Goal: Answer question/provide support: Share knowledge or assist other users

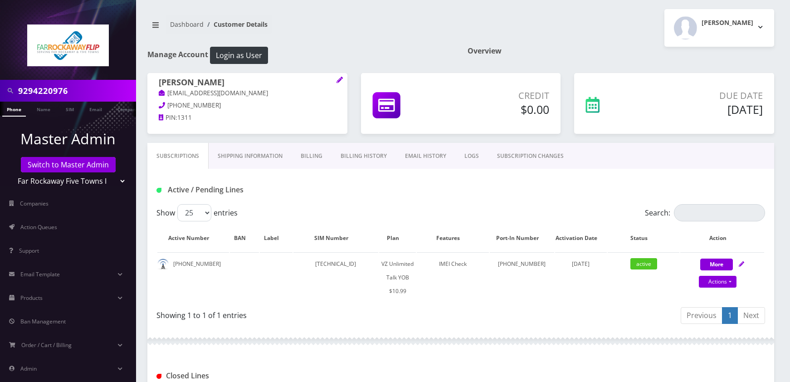
click at [95, 85] on input "9294220976" at bounding box center [76, 90] width 116 height 17
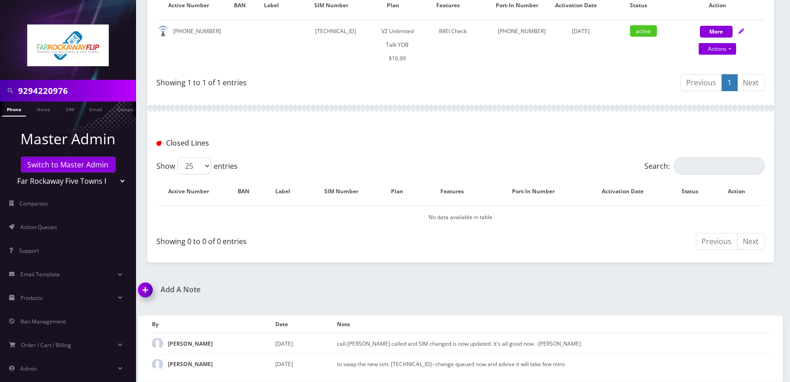
scroll to position [241, 0]
paste input "7453492"
type input "9297453492"
click at [20, 110] on link "Phone" at bounding box center [14, 109] width 24 height 15
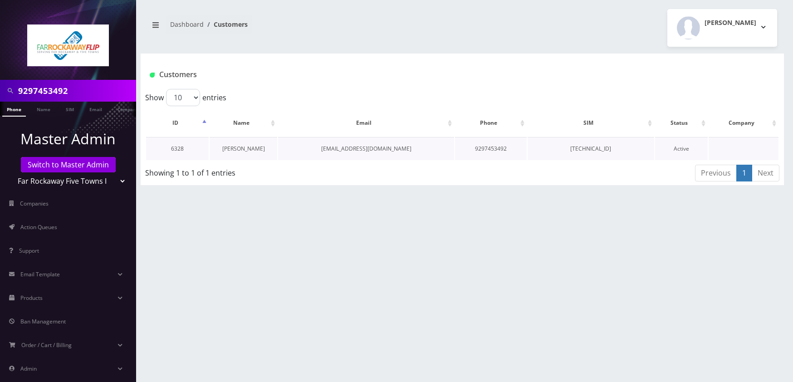
click at [246, 150] on link "[PERSON_NAME]" at bounding box center [243, 149] width 43 height 8
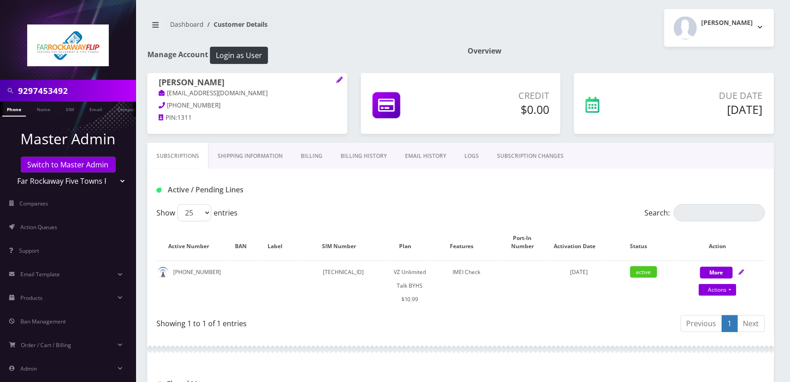
click at [82, 92] on input "9297453492" at bounding box center [76, 90] width 116 height 17
click at [98, 90] on input "9297453492" at bounding box center [76, 90] width 116 height 17
click at [85, 83] on input "9297453492" at bounding box center [76, 90] width 116 height 17
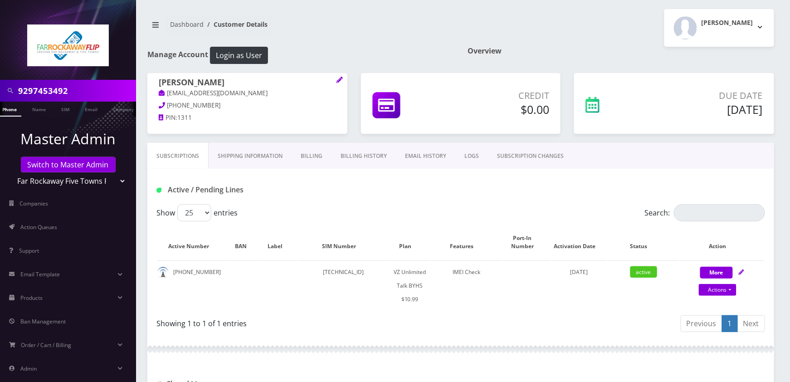
paste input "3210350"
type input "9293210350"
drag, startPoint x: 13, startPoint y: 106, endPoint x: 19, endPoint y: 109, distance: 6.1
click at [13, 106] on link "Phone" at bounding box center [10, 109] width 24 height 15
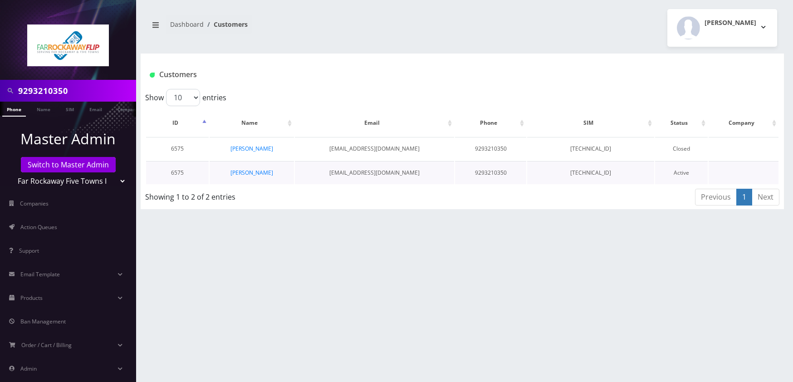
drag, startPoint x: 266, startPoint y: 147, endPoint x: 344, endPoint y: 165, distance: 80.0
click at [265, 147] on link "perel endzweig" at bounding box center [251, 149] width 43 height 8
click at [258, 172] on link "perel endzweig" at bounding box center [251, 173] width 43 height 8
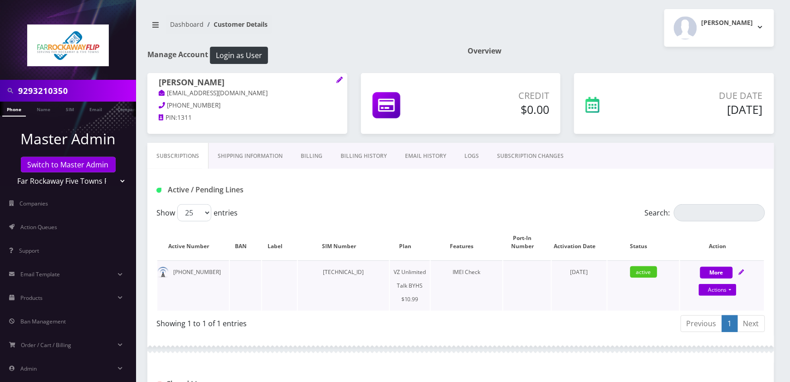
drag, startPoint x: 743, startPoint y: 268, endPoint x: 737, endPoint y: 276, distance: 9.1
click at [743, 268] on link at bounding box center [741, 272] width 5 height 8
select select "467"
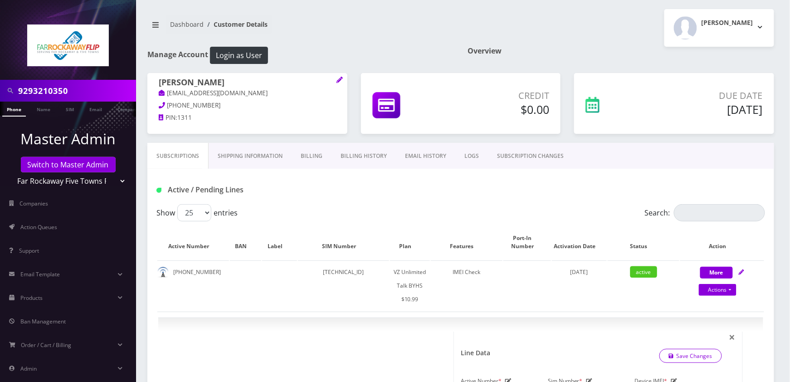
drag, startPoint x: 158, startPoint y: 82, endPoint x: 222, endPoint y: 83, distance: 64.0
click at [222, 83] on div "perel endzweig tlieberm+++++9090@gmail.com 347-623-1758 PIN: 1311" at bounding box center [247, 101] width 200 height 57
copy h1 "perel endzweig"
drag, startPoint x: 306, startPoint y: 154, endPoint x: 358, endPoint y: 184, distance: 60.7
click at [306, 154] on link "Billing" at bounding box center [312, 156] width 40 height 26
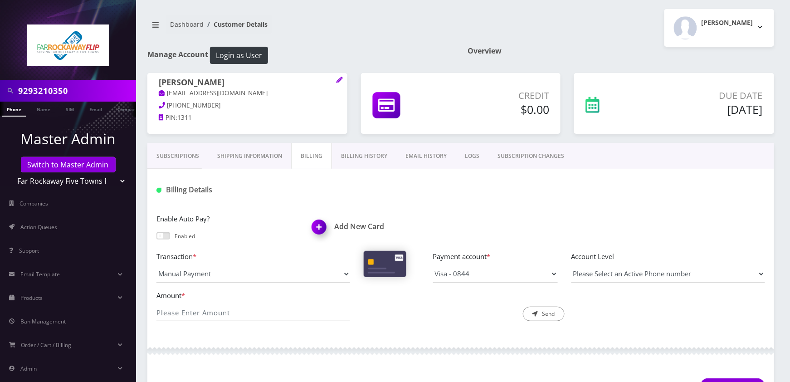
scroll to position [181, 0]
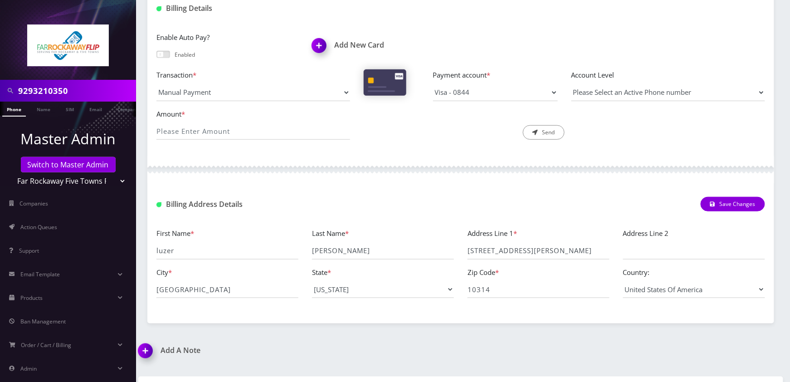
drag, startPoint x: 465, startPoint y: 253, endPoint x: 530, endPoint y: 257, distance: 65.0
click at [530, 257] on div "Address Line 1 * 402 gower st" at bounding box center [539, 244] width 156 height 32
click at [526, 255] on input "402 gower st" at bounding box center [539, 250] width 142 height 17
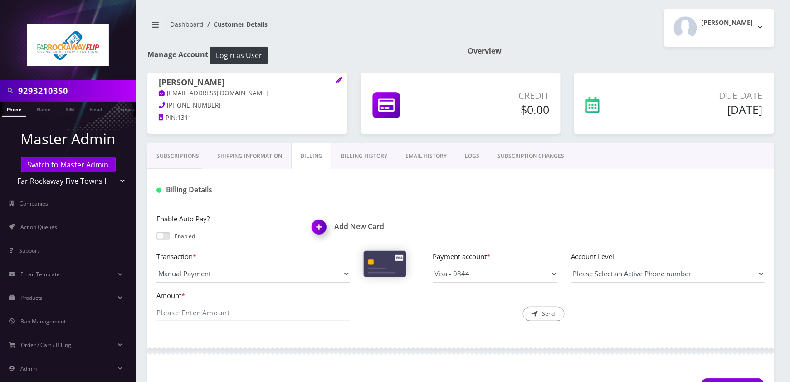
click at [185, 155] on link "Subscriptions" at bounding box center [177, 156] width 61 height 26
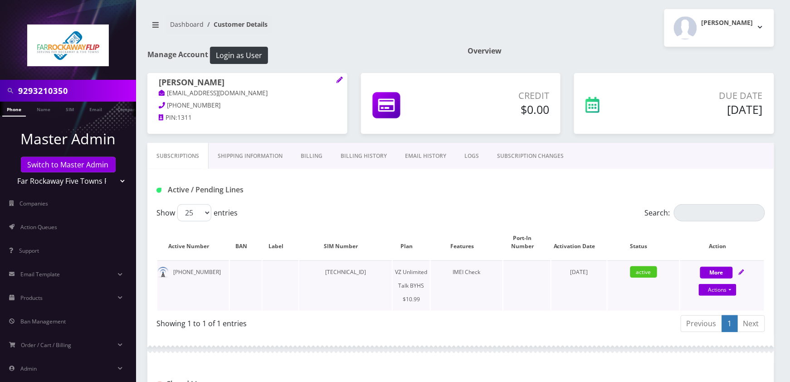
click at [352, 272] on td "89148000010413035122" at bounding box center [345, 285] width 93 height 50
copy td "89148000010413035122"
click at [312, 159] on link "Billing" at bounding box center [312, 156] width 40 height 26
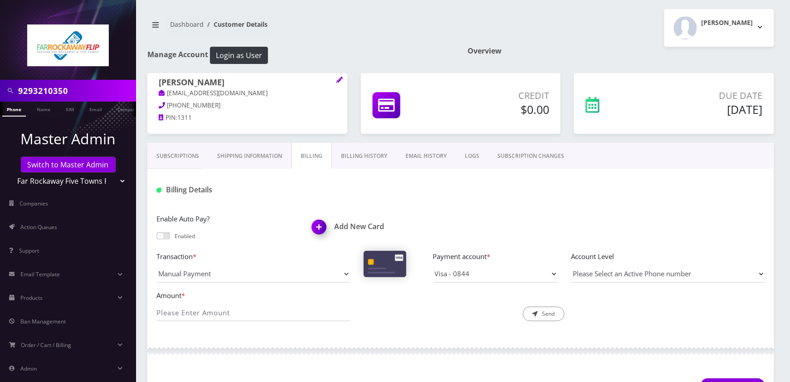
scroll to position [181, 0]
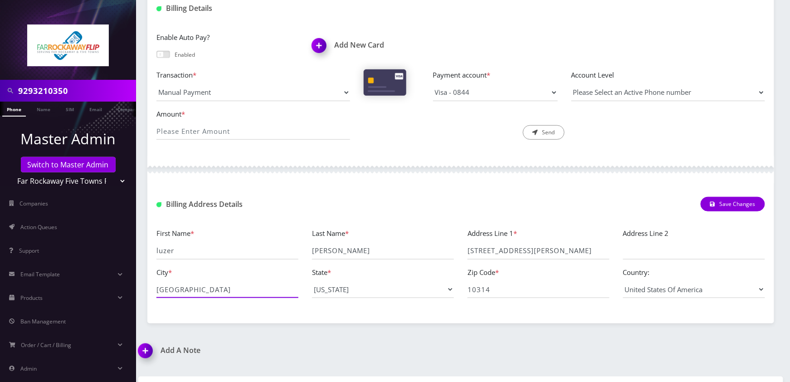
click at [231, 295] on input "staten island" at bounding box center [227, 289] width 142 height 17
click at [545, 282] on input "10314" at bounding box center [539, 289] width 142 height 17
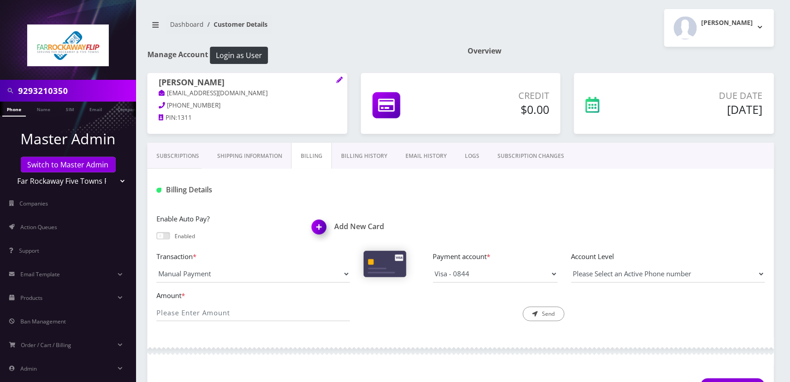
drag, startPoint x: 182, startPoint y: 159, endPoint x: 237, endPoint y: 168, distance: 55.7
click at [182, 159] on link "Subscriptions" at bounding box center [177, 156] width 61 height 26
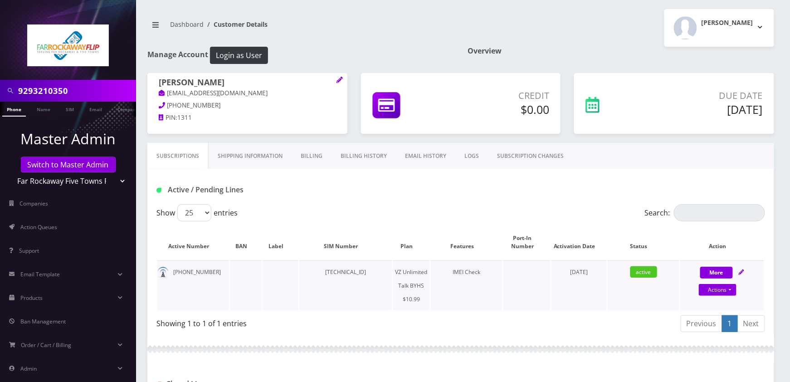
click at [743, 272] on icon at bounding box center [741, 271] width 5 height 5
select select "467"
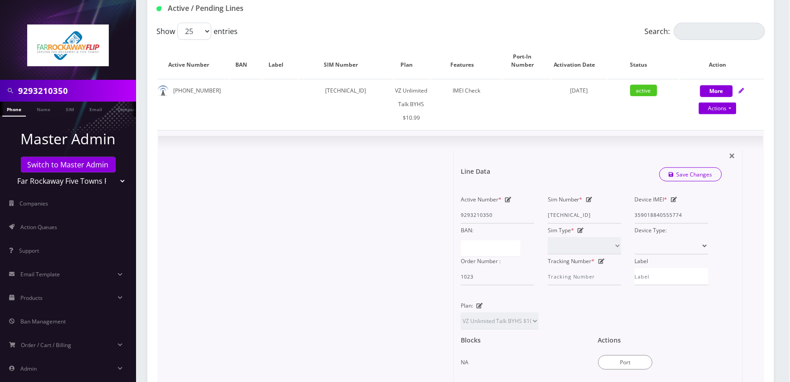
scroll to position [666, 0]
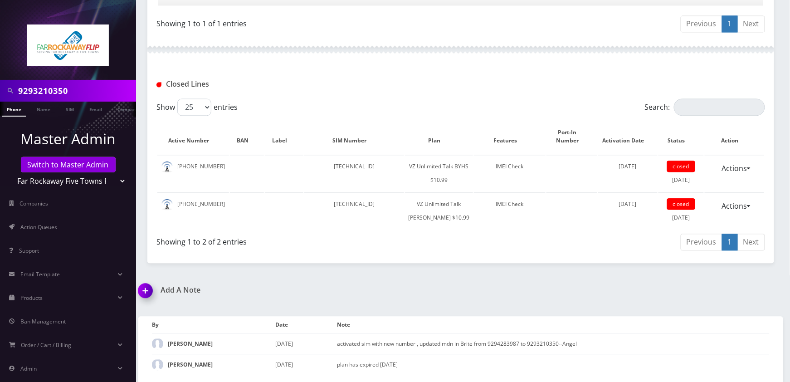
click at [147, 295] on img at bounding box center [147, 293] width 27 height 27
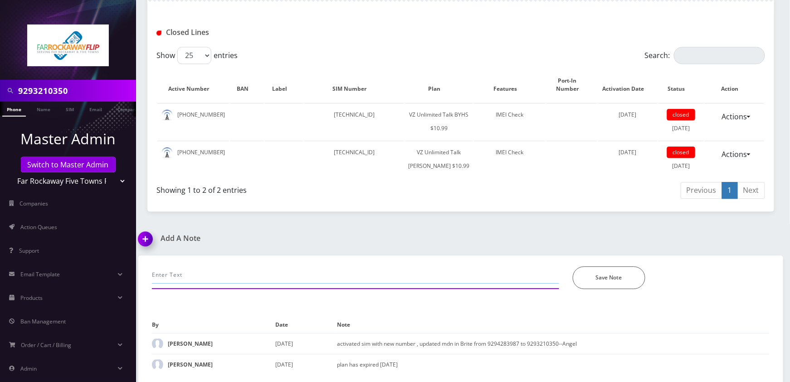
click at [234, 277] on input "text" at bounding box center [355, 274] width 407 height 17
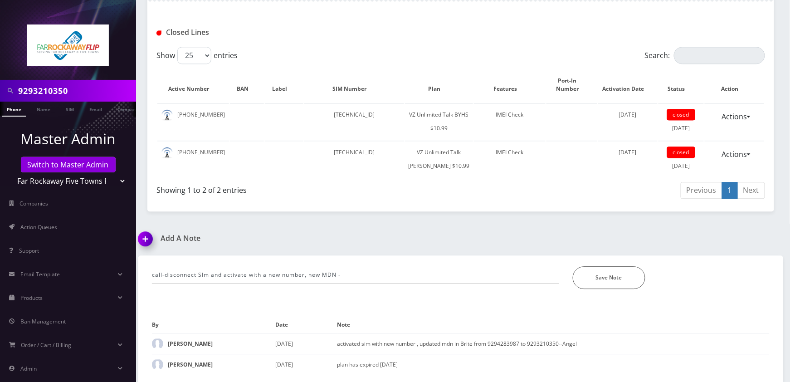
drag, startPoint x: 712, startPoint y: 290, endPoint x: 494, endPoint y: 265, distance: 219.6
click at [712, 290] on div "call-disconnect SIm and activate with a new number, new MDN - *Please Enter Not…" at bounding box center [460, 275] width 631 height 41
click at [372, 270] on input "call-disconnect SIm and activate with a new number, new MDN -" at bounding box center [355, 274] width 407 height 17
paste input "9297020300"
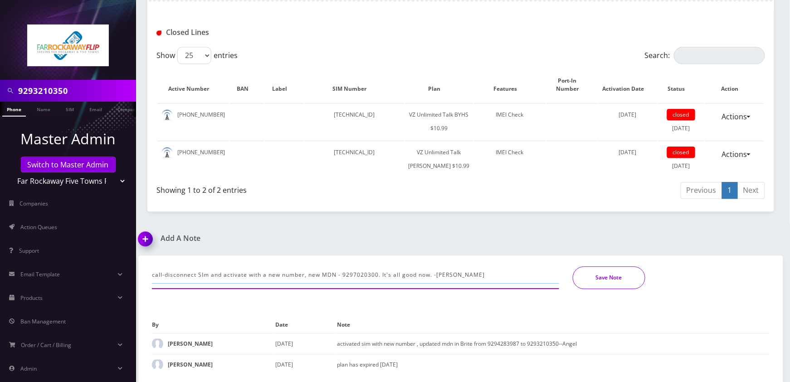
type input "call-disconnect SIm and activate with a new number, new MDN - 9297020300. It's …"
click at [594, 278] on button "Save Note" at bounding box center [609, 277] width 73 height 23
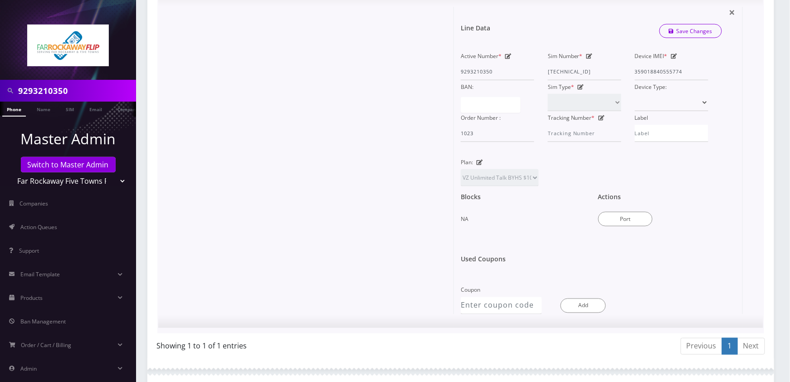
scroll to position [0, 0]
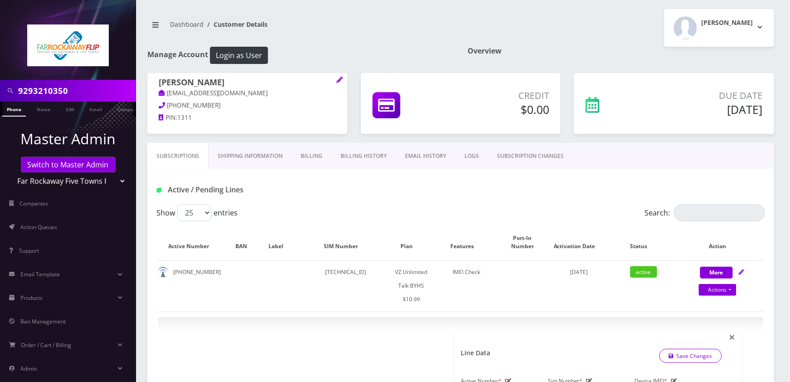
click at [81, 92] on input "9293210350" at bounding box center [76, 90] width 116 height 17
paste input "6174484"
type input "9296174484"
click at [17, 110] on link "Phone" at bounding box center [14, 109] width 24 height 15
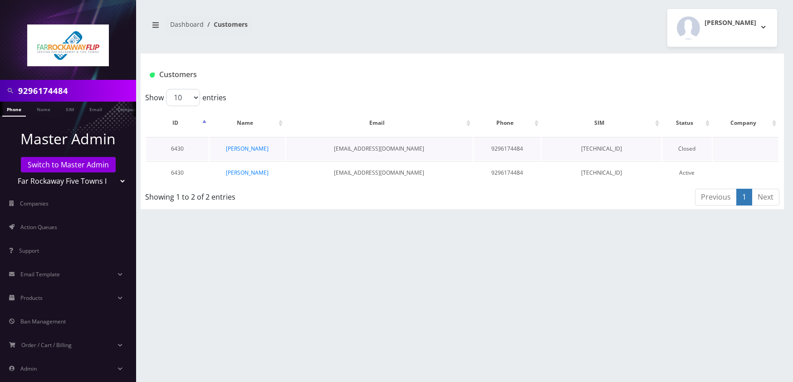
scroll to position [0, 5]
click at [242, 172] on link "[PERSON_NAME]" at bounding box center [247, 173] width 43 height 8
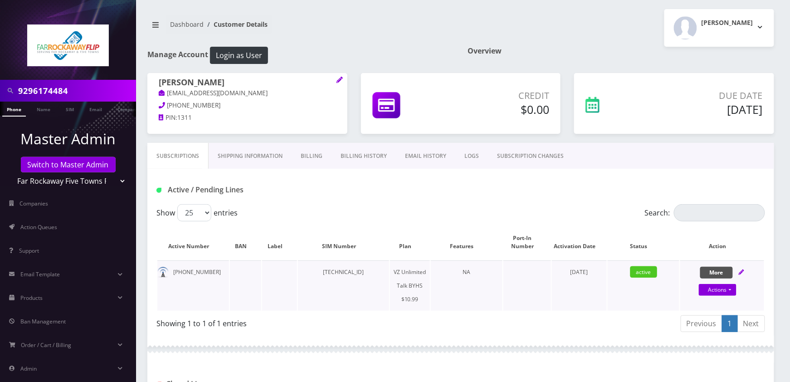
drag, startPoint x: 745, startPoint y: 273, endPoint x: 726, endPoint y: 268, distance: 19.6
click at [744, 273] on icon at bounding box center [741, 271] width 5 height 5
select select "467"
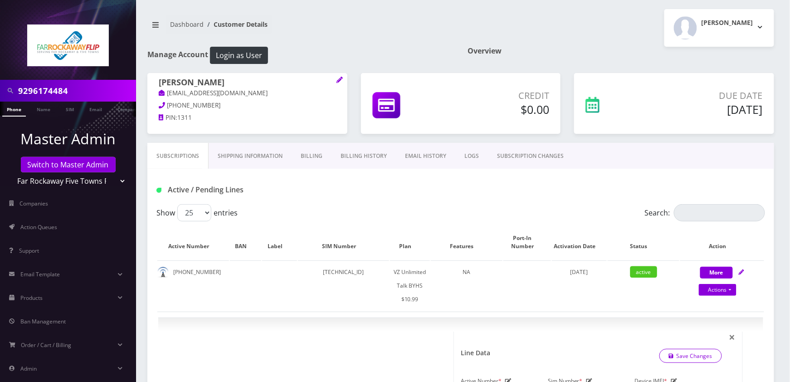
scroll to position [91, 0]
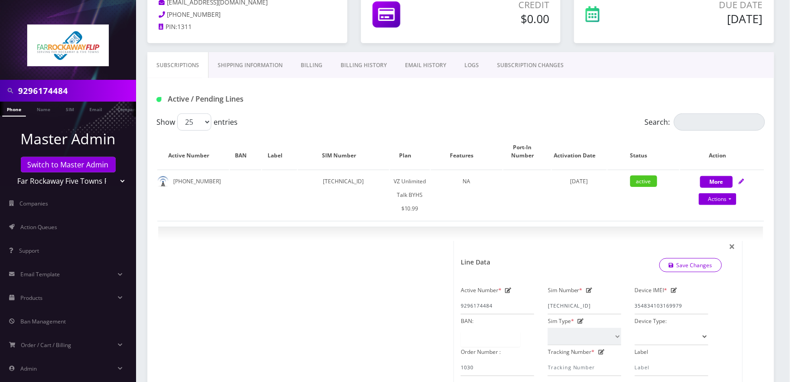
click at [97, 95] on input "9296174484" at bounding box center [76, 90] width 116 height 17
paste input "287012"
type input "9292870124"
click at [14, 110] on link "Phone" at bounding box center [14, 109] width 24 height 15
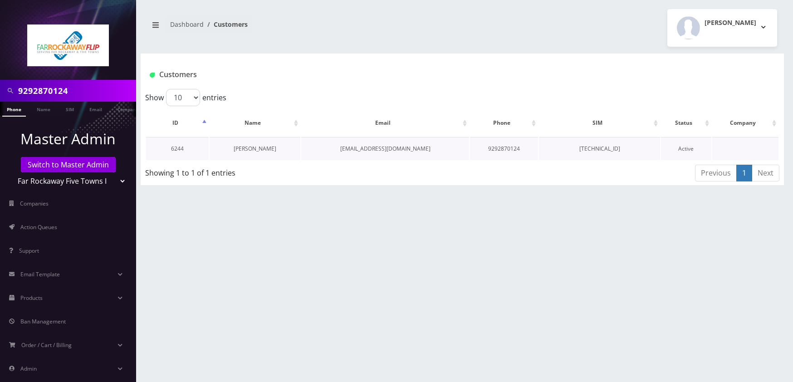
click at [262, 147] on link "CHANA ELBOGEN" at bounding box center [255, 149] width 43 height 8
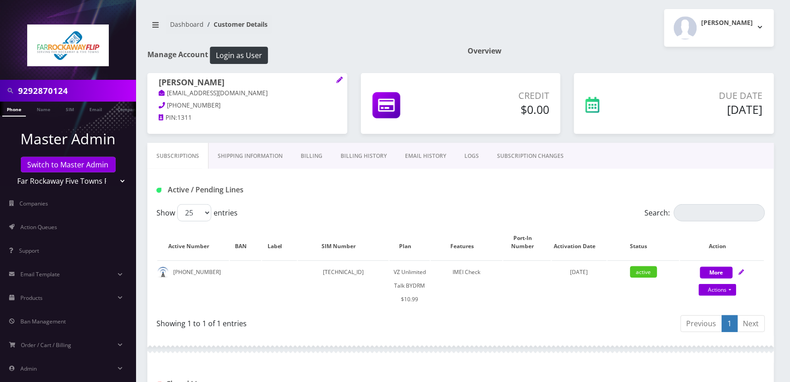
click at [84, 90] on input "9292870124" at bounding box center [76, 90] width 116 height 17
paste input "617448"
type input "9296174484"
click at [12, 110] on link "Phone" at bounding box center [14, 109] width 24 height 15
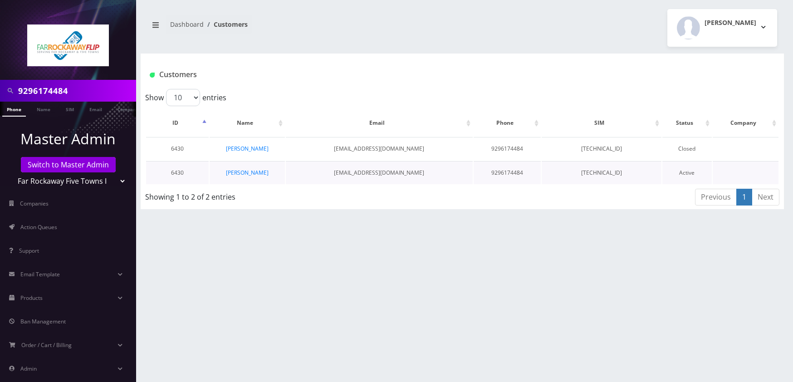
drag, startPoint x: 260, startPoint y: 174, endPoint x: 300, endPoint y: 183, distance: 40.9
click at [260, 174] on link "[PERSON_NAME]" at bounding box center [247, 173] width 43 height 8
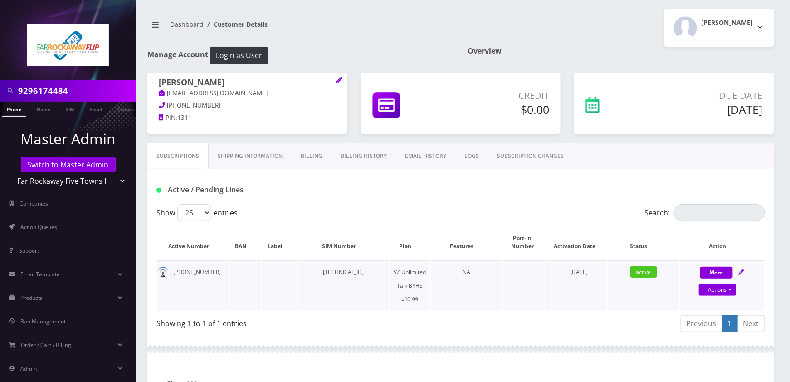
click at [349, 266] on td "[TECHNICAL_ID]" at bounding box center [343, 285] width 91 height 50
copy td "[TECHNICAL_ID]"
click at [740, 271] on icon at bounding box center [741, 271] width 5 height 5
select select "467"
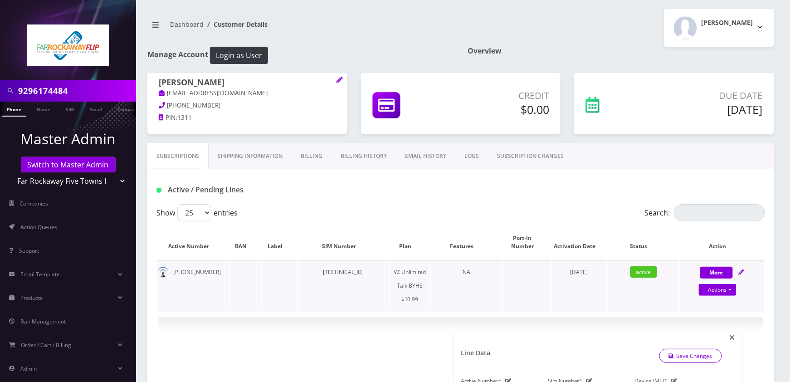
scroll to position [181, 0]
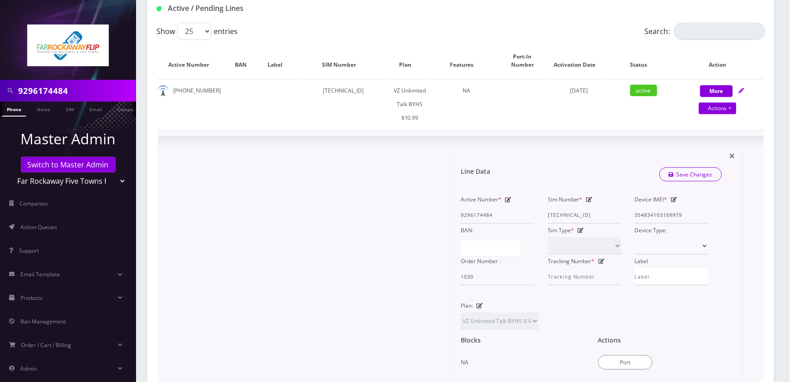
click at [345, 165] on div at bounding box center [309, 303] width 289 height 307
click at [347, 89] on td "[TECHNICAL_ID]" at bounding box center [343, 104] width 91 height 50
copy td "[TECHNICAL_ID]"
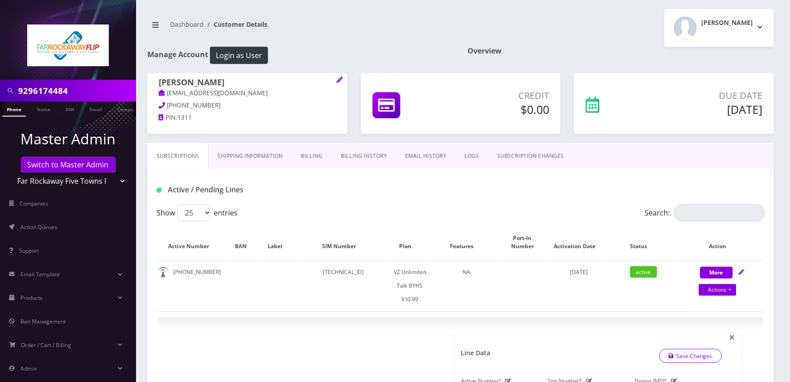
drag, startPoint x: 308, startPoint y: 156, endPoint x: 394, endPoint y: 71, distance: 120.6
click at [309, 156] on link "Billing" at bounding box center [312, 156] width 40 height 26
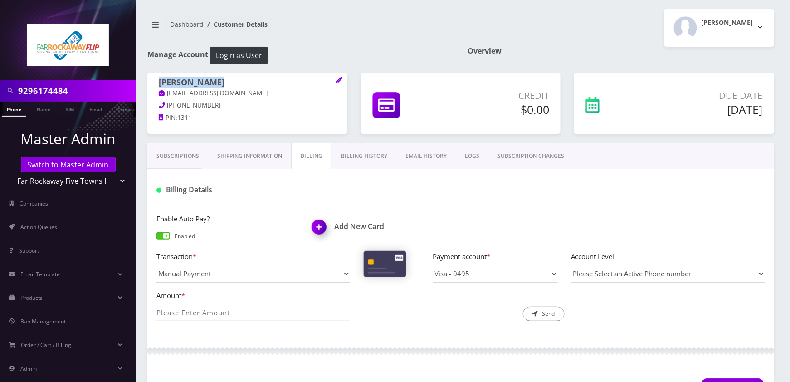
drag, startPoint x: 219, startPoint y: 83, endPoint x: 160, endPoint y: 83, distance: 59.9
click at [160, 83] on h1 "[PERSON_NAME]" at bounding box center [247, 83] width 177 height 11
copy h1 "[PERSON_NAME]"
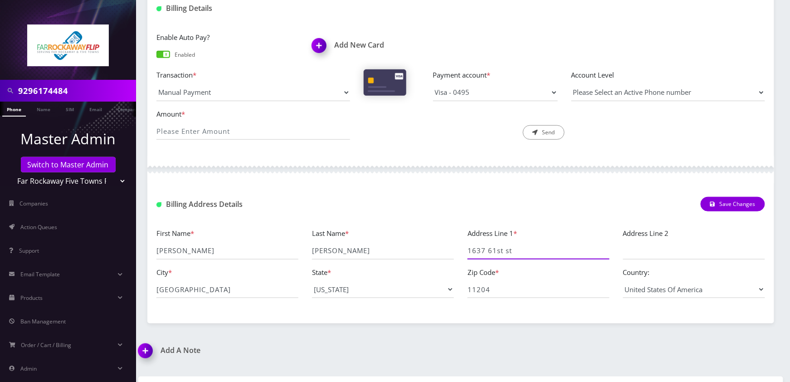
drag, startPoint x: 490, startPoint y: 250, endPoint x: 458, endPoint y: 252, distance: 32.7
click at [458, 252] on div "First Name * Moshe Last Name * friedman Address Line 1 * 1637 61st st Address L…" at bounding box center [461, 267] width 622 height 78
click at [222, 295] on input "brooklyn" at bounding box center [227, 289] width 142 height 17
click at [483, 287] on input "11204" at bounding box center [539, 289] width 142 height 17
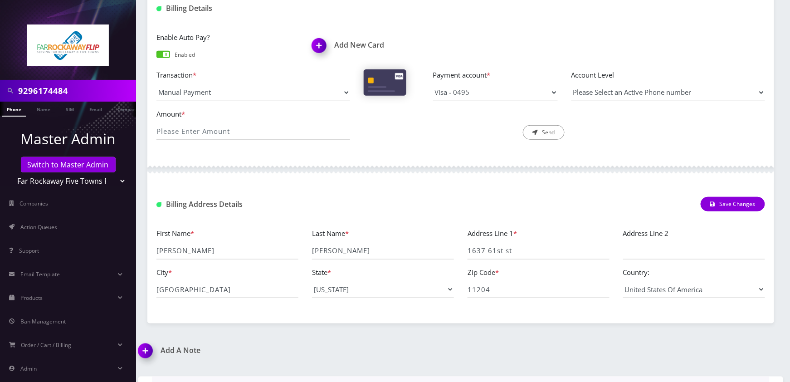
click at [147, 352] on img at bounding box center [147, 354] width 27 height 27
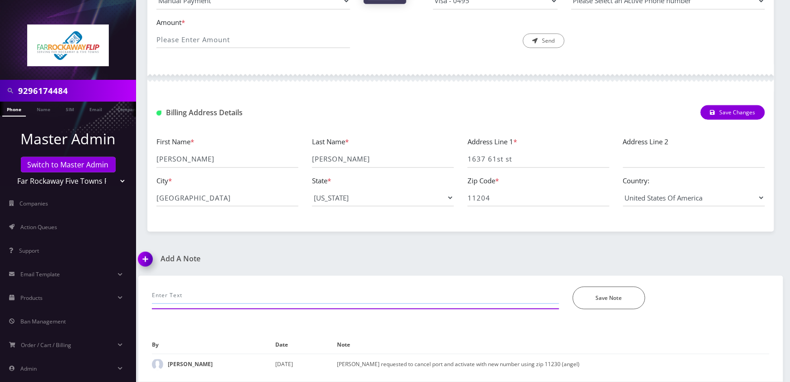
click at [250, 297] on input "text" at bounding box center [355, 295] width 407 height 17
drag, startPoint x: 237, startPoint y: 289, endPoint x: 231, endPoint y: 296, distance: 8.4
click at [237, 289] on input "email from Tzvi, phone" at bounding box center [355, 295] width 407 height 17
paste input "9296174484"
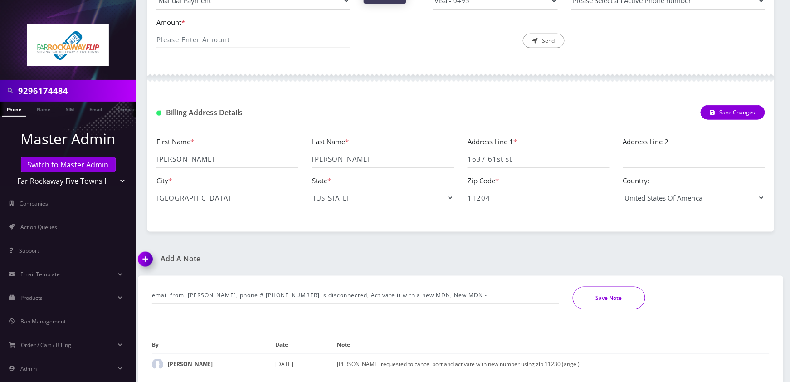
drag, startPoint x: 717, startPoint y: 295, endPoint x: 604, endPoint y: 309, distance: 114.3
click at [717, 295] on div "Save Note" at bounding box center [671, 298] width 210 height 23
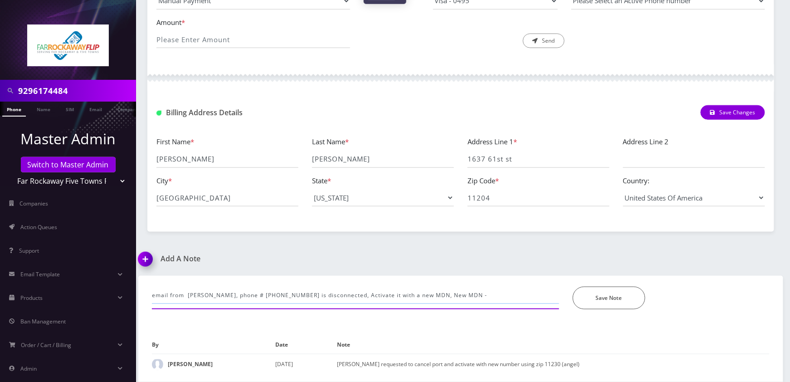
click at [477, 299] on input "email from Tzvi, phone # 9296174484 is disconnected, Activate it with a new MDN…" at bounding box center [355, 295] width 407 height 17
paste input "9292871931"
type input "email from Tzvi, phone # 9296174484 is disconnected, Activate it with a new MDN…"
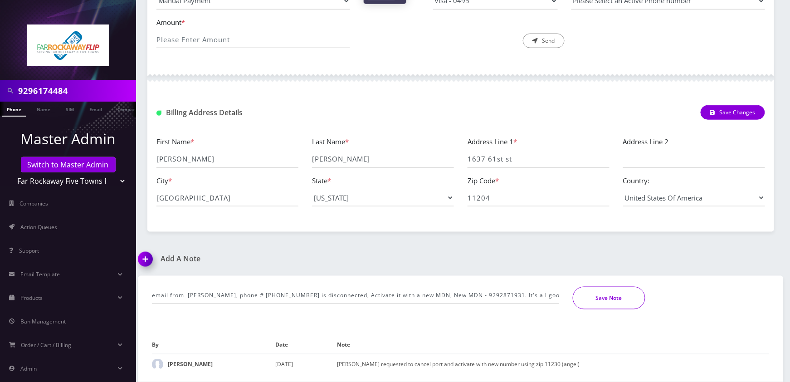
click at [614, 287] on button "Save Note" at bounding box center [609, 298] width 73 height 23
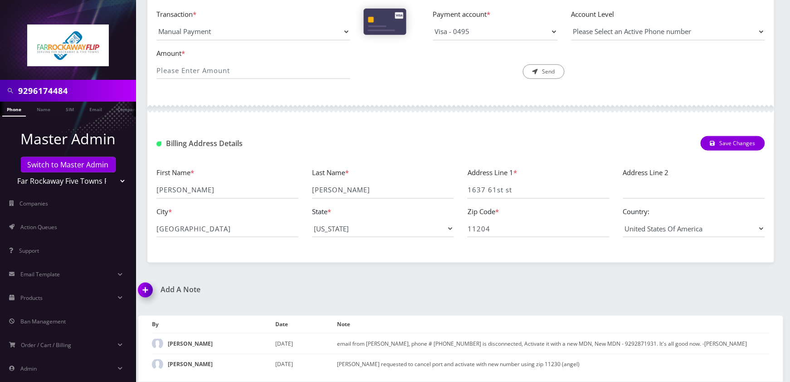
scroll to position [244, 0]
